Goal: Find specific page/section: Find specific page/section

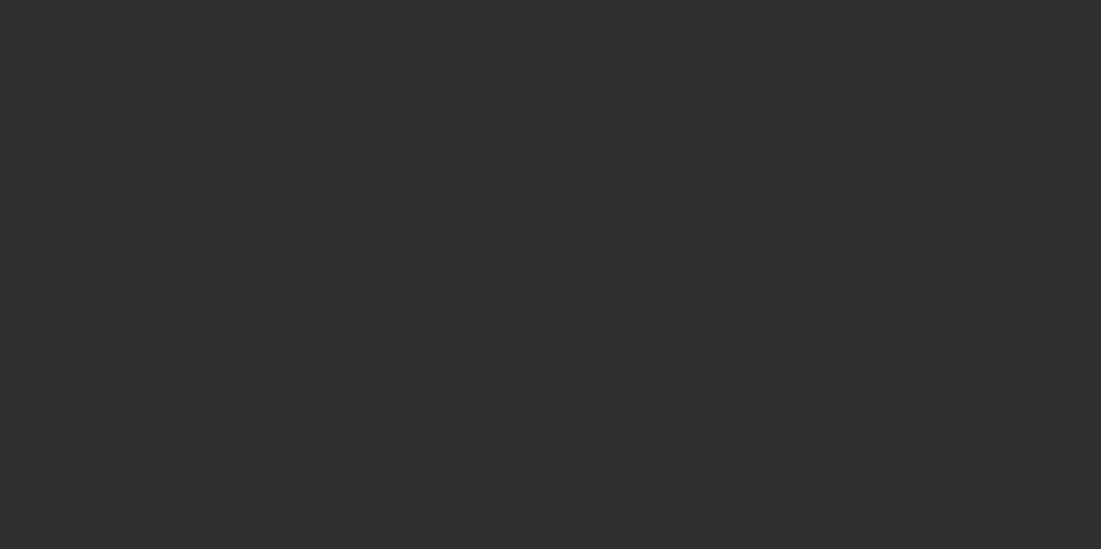
select select "10"
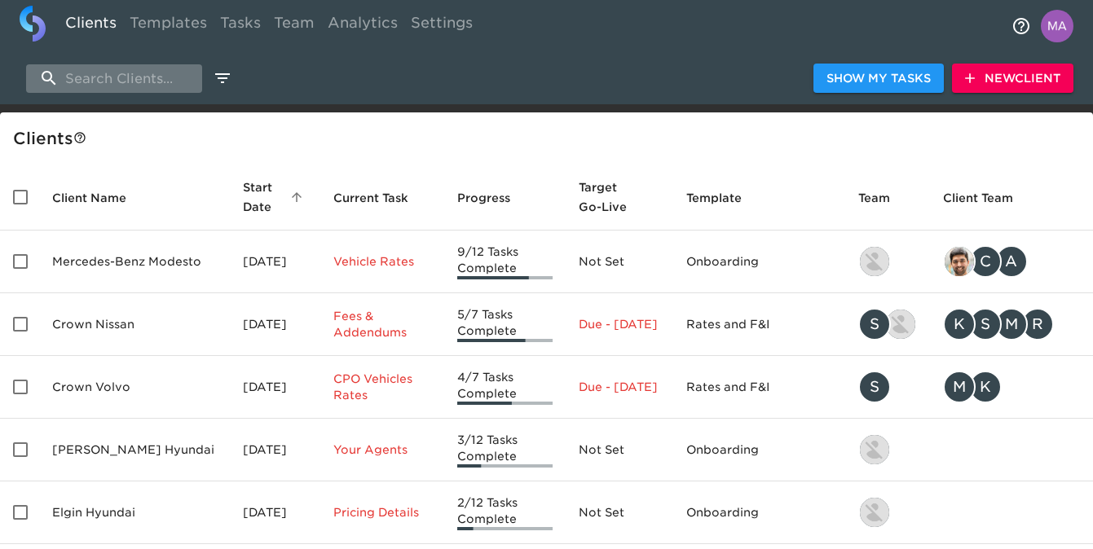
click at [162, 72] on input "search" at bounding box center [114, 78] width 176 height 29
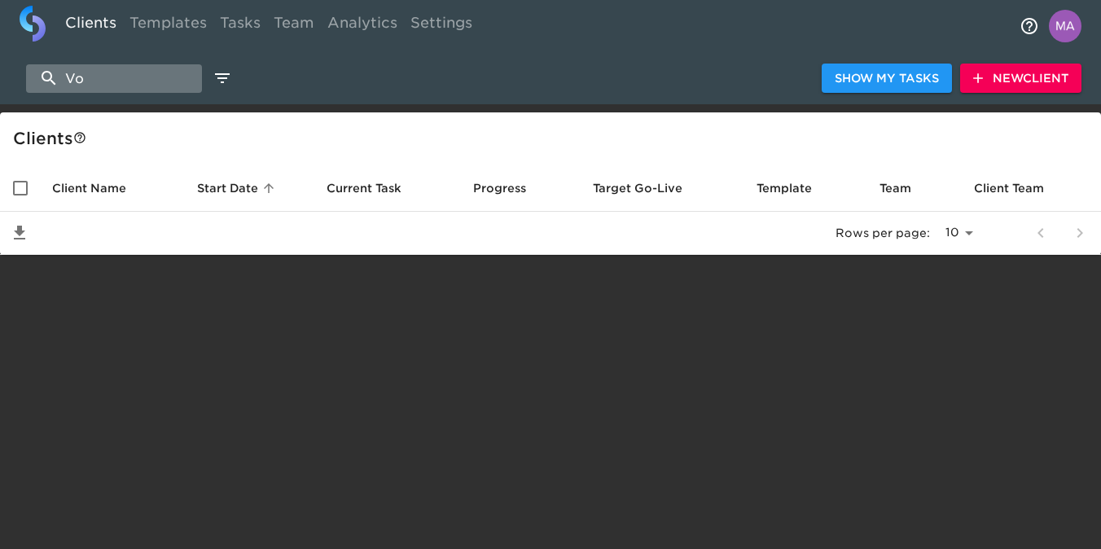
type input "V"
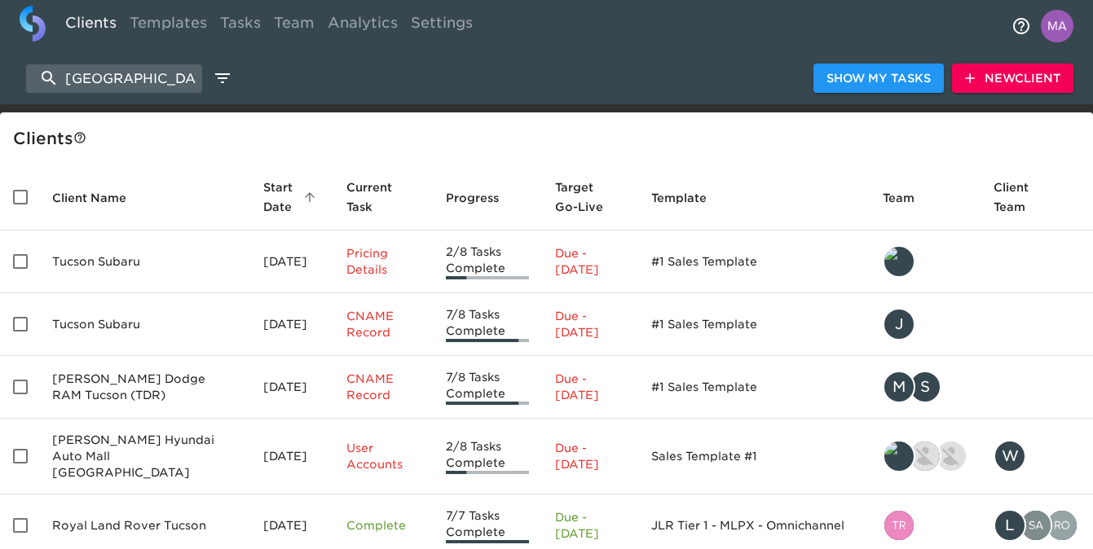
type input "[GEOGRAPHIC_DATA]"
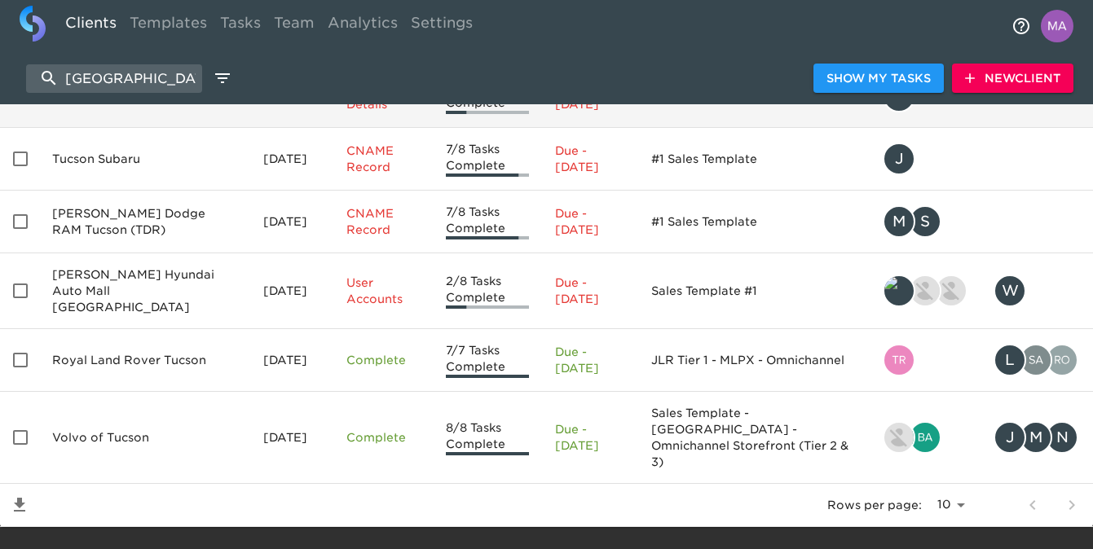
scroll to position [165, 0]
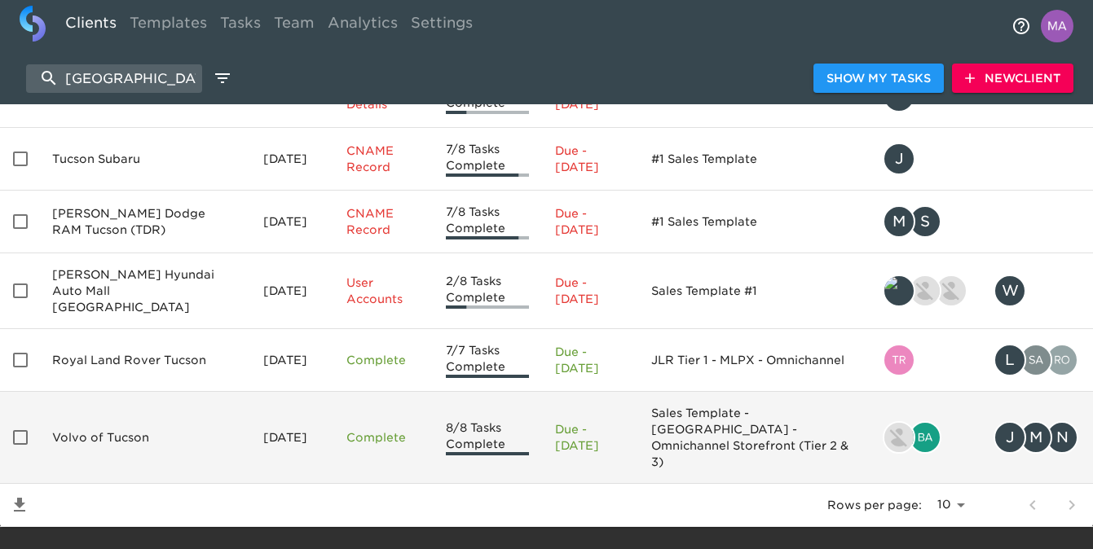
click at [99, 414] on td "Volvo of Tucson" at bounding box center [144, 438] width 211 height 92
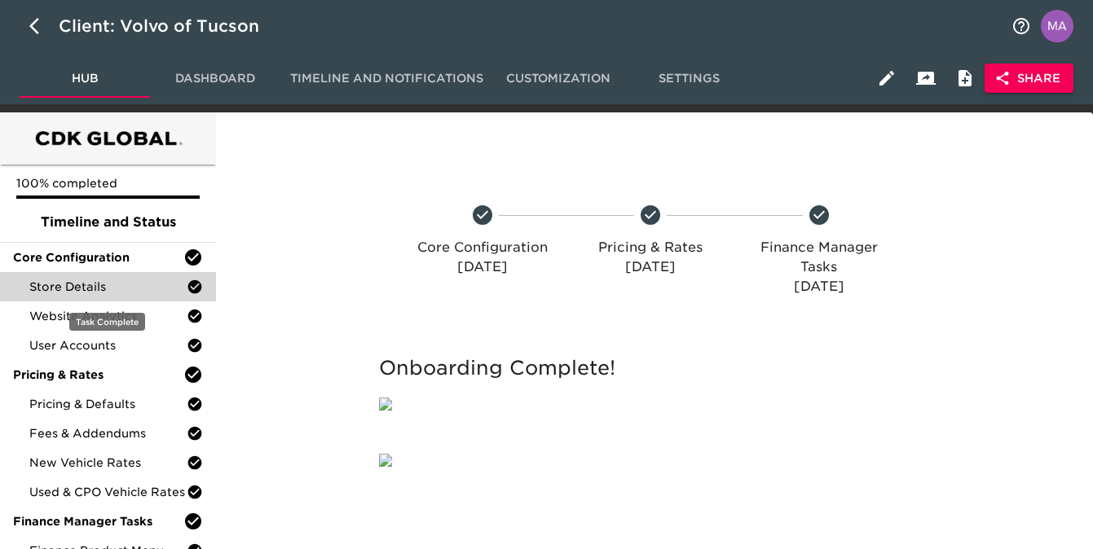
click at [109, 281] on span "Store Details" at bounding box center [107, 287] width 157 height 16
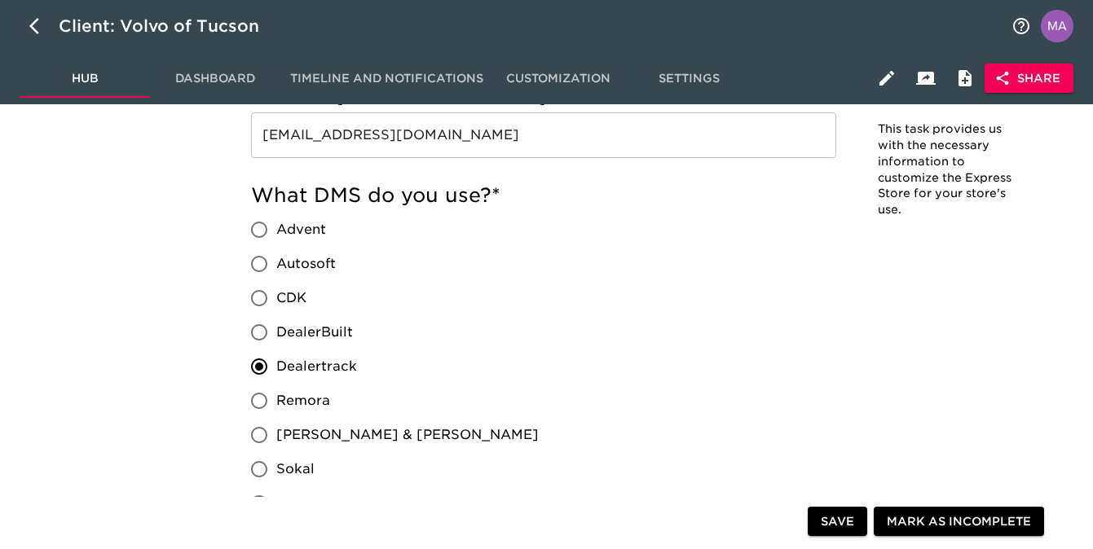
scroll to position [1414, 0]
